Goal: Check status: Check status

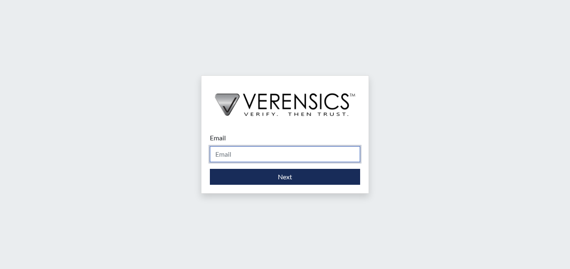
click at [239, 153] on input "Email" at bounding box center [285, 154] width 150 height 16
type input "[PERSON_NAME][EMAIL_ADDRESS][PERSON_NAME][DOMAIN_NAME]"
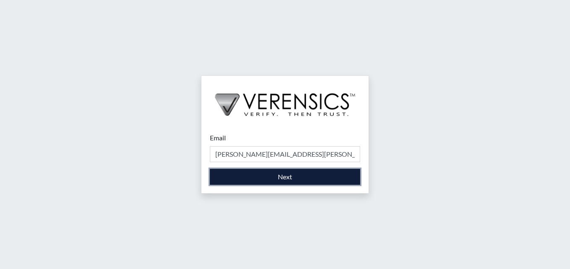
click at [277, 183] on button "Next" at bounding box center [285, 177] width 150 height 16
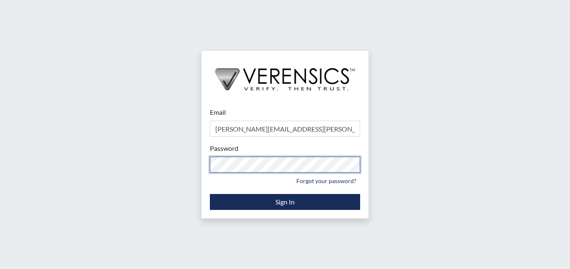
click at [30, 133] on div "Email [PERSON_NAME][EMAIL_ADDRESS][PERSON_NAME][DOMAIN_NAME] Please provide you…" at bounding box center [285, 134] width 570 height 269
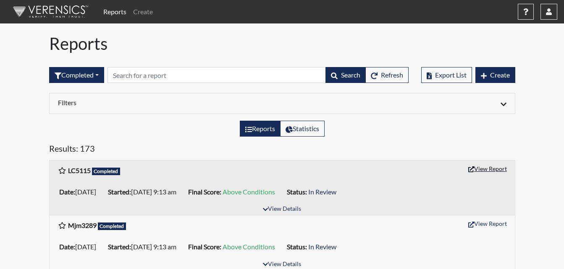
click at [499, 167] on button "View Report" at bounding box center [487, 168] width 46 height 13
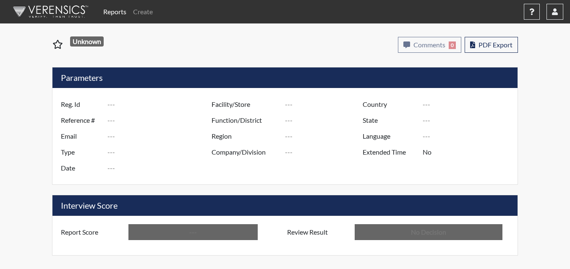
type input "LC5115"
type input "50771"
type input "---"
type input "Corrections Pre-Employment"
type input "Aug 14, 2025"
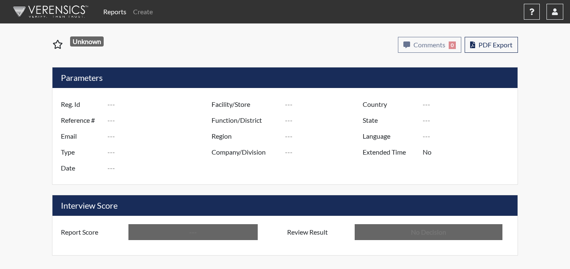
type input "Metro Re-Entry Facility"
type input "[GEOGRAPHIC_DATA]"
type input "[US_STATE]"
type input "English"
type input "Above Conditions"
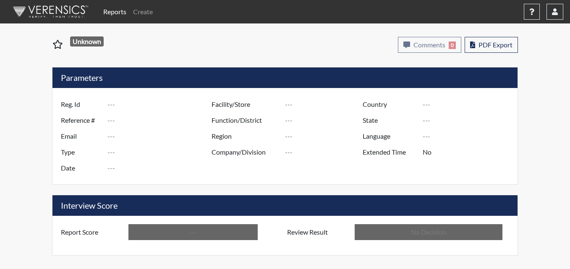
type input "In Review"
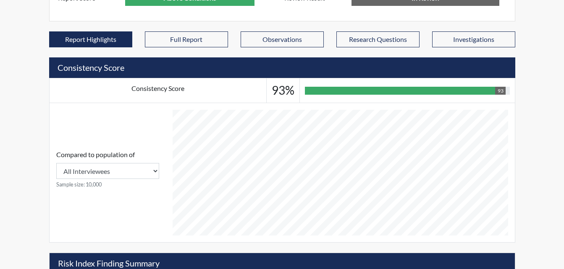
scroll to position [284, 0]
